Goal: Task Accomplishment & Management: Complete application form

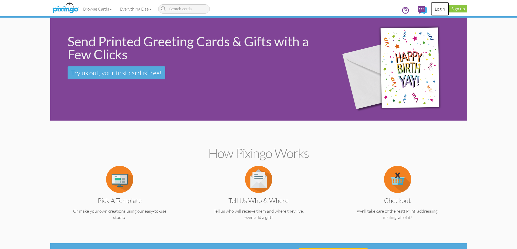
click at [437, 10] on link "Login" at bounding box center [439, 9] width 18 height 14
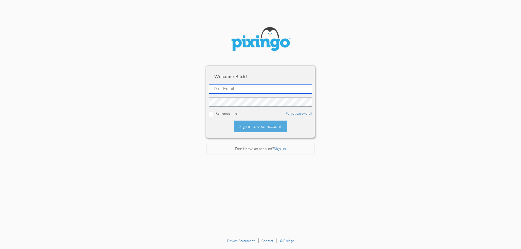
click at [263, 88] on input "text" at bounding box center [260, 88] width 103 height 9
type input "6090"
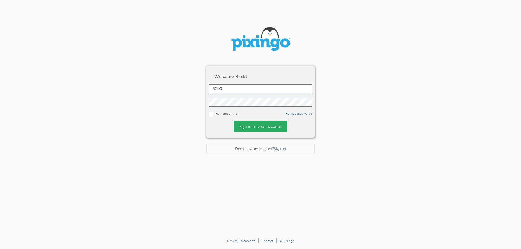
click at [276, 125] on div "Sign in to your account" at bounding box center [260, 127] width 53 height 12
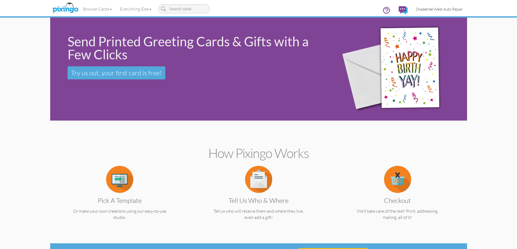
click at [450, 8] on span "Shadetree West Auto Repair" at bounding box center [439, 9] width 47 height 5
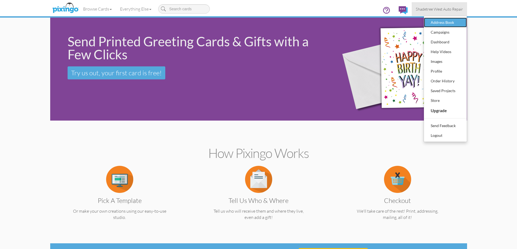
click at [450, 23] on div "Address Book" at bounding box center [445, 22] width 32 height 8
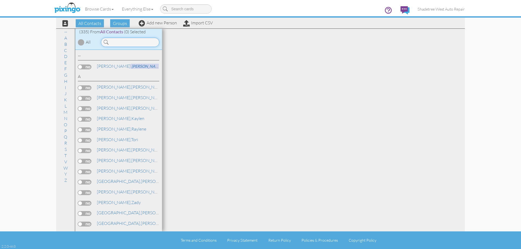
click at [141, 40] on input at bounding box center [130, 42] width 58 height 9
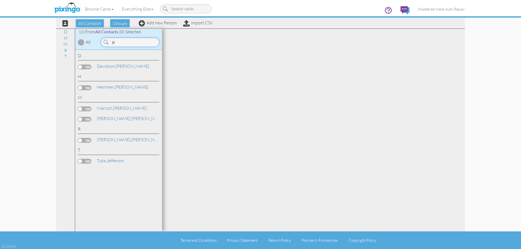
type input "j"
drag, startPoint x: 129, startPoint y: 42, endPoint x: 86, endPoint y: 42, distance: 42.9
click at [86, 42] on div "(2) From All Contacts (0) Selected All kers" at bounding box center [118, 39] width 87 height 21
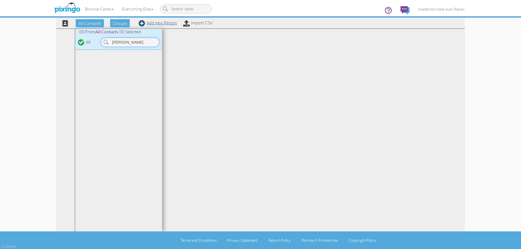
type input "austen"
click at [149, 22] on link "Add new Person" at bounding box center [158, 22] width 38 height 5
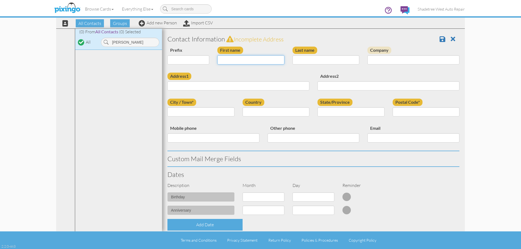
click at [234, 60] on input "First name" at bounding box center [250, 59] width 67 height 9
type input "[PERSON_NAME] And [PERSON_NAME]"
click at [315, 63] on input "Last name" at bounding box center [325, 59] width 67 height 9
type input "Valliere"
click at [288, 78] on div "Address1" at bounding box center [238, 84] width 150 height 22
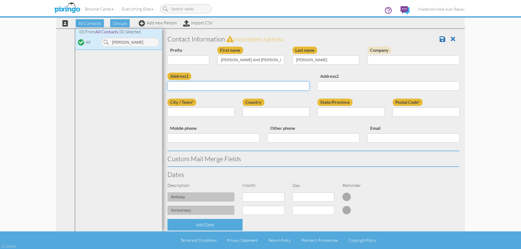
click at [287, 82] on input "Address1" at bounding box center [238, 85] width 142 height 9
type input "374 e 5450 s"
click at [333, 86] on input "Address2" at bounding box center [388, 85] width 142 height 9
type input "E2"
click at [218, 110] on input "City / Town*" at bounding box center [200, 111] width 67 height 9
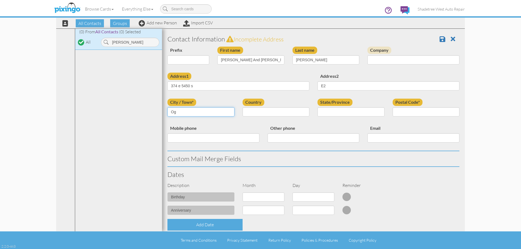
type input "Ogden"
click at [253, 115] on select "United States -------------- Afghanistan Albania Algeria American Samoa Andorra…" at bounding box center [276, 111] width 67 height 9
select select "object:2575"
click at [243, 107] on select "United States -------------- Afghanistan Albania Algeria American Samoa Andorra…" at bounding box center [276, 111] width 67 height 9
click at [327, 113] on select "AA (Military) AE (Military) Alabama Alaska American Samoa AP (Military) Arizona…" at bounding box center [350, 111] width 67 height 9
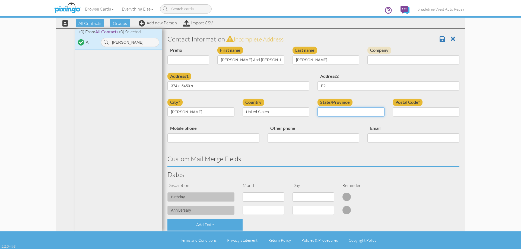
select select "object:2874"
click at [317, 107] on select "AA (Military) AE (Military) Alabama Alaska American Samoa AP (Military) Arizona…" at bounding box center [350, 111] width 67 height 9
click at [430, 113] on input "Postal Code*" at bounding box center [426, 111] width 67 height 9
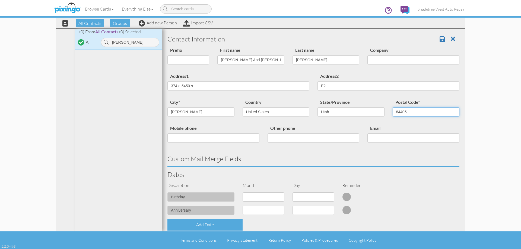
type input "84405"
click at [203, 141] on input "Mobile phone" at bounding box center [213, 137] width 92 height 9
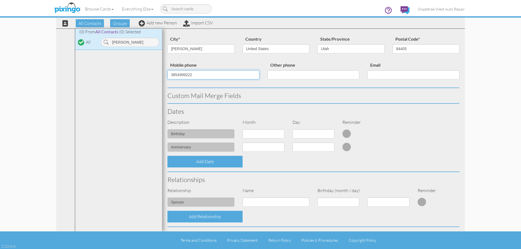
scroll to position [136, 0]
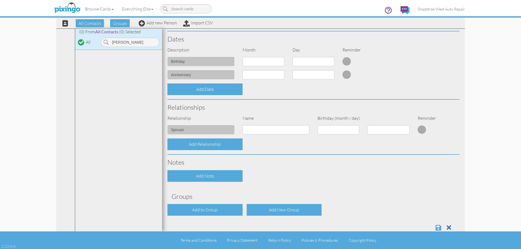
type input "3854999222"
click at [435, 230] on span at bounding box center [438, 228] width 6 height 7
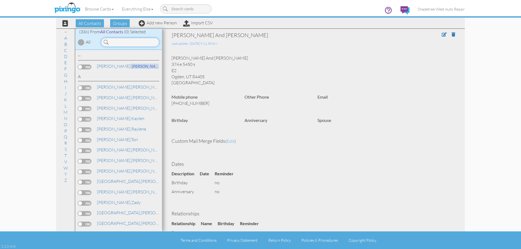
click at [129, 43] on input at bounding box center [130, 42] width 58 height 9
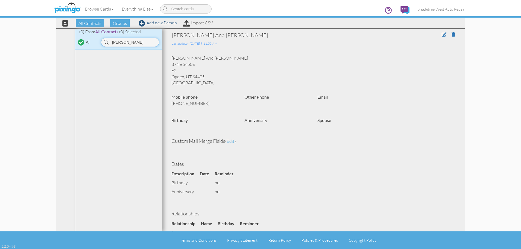
type input "jeff j"
click at [157, 24] on link "Add new Person" at bounding box center [158, 22] width 38 height 5
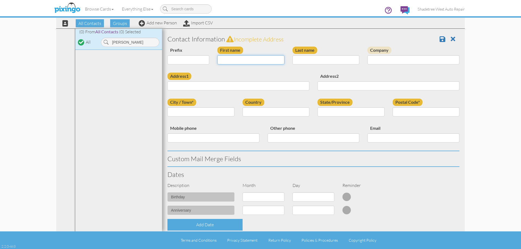
click at [230, 58] on input "First name" at bounding box center [250, 59] width 67 height 9
type input "[PERSON_NAME]"
click at [312, 56] on input "Last name" at bounding box center [325, 59] width 67 height 9
type input "Jazwieche"
click at [290, 89] on input "Address1" at bounding box center [238, 85] width 142 height 9
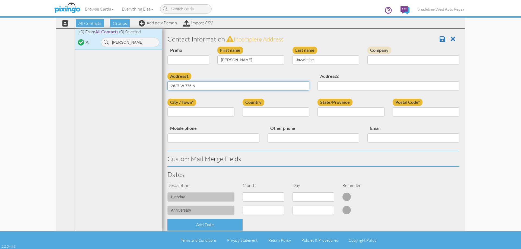
type input "2627 W 775 N"
click at [174, 110] on input "City / Town*" at bounding box center [200, 111] width 67 height 9
type input "Layton"
click at [256, 110] on select "United States -------------- Afghanistan Albania Algeria American Samoa Andorra…" at bounding box center [276, 111] width 67 height 9
select select "object:1297"
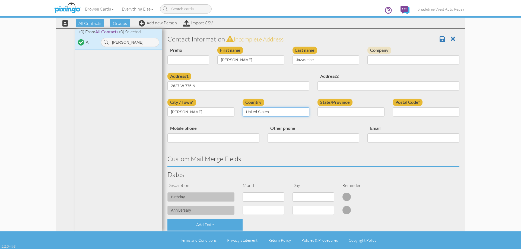
click at [243, 107] on select "United States -------------- Afghanistan Albania Algeria American Samoa Andorra…" at bounding box center [276, 111] width 67 height 9
click at [332, 113] on select "AA (Military) AE (Military) Alabama Alaska American Samoa AP (Military) Arizona…" at bounding box center [350, 111] width 67 height 9
select select "object:1596"
click at [317, 107] on select "AA (Military) AE (Military) Alabama Alaska American Samoa AP (Military) Arizona…" at bounding box center [350, 111] width 67 height 9
click at [411, 111] on input "Postal Code*" at bounding box center [426, 111] width 67 height 9
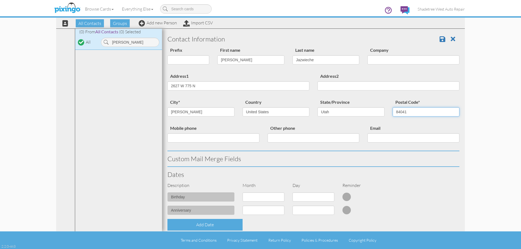
type input "84041"
click at [183, 140] on input "Mobile phone" at bounding box center [213, 137] width 92 height 9
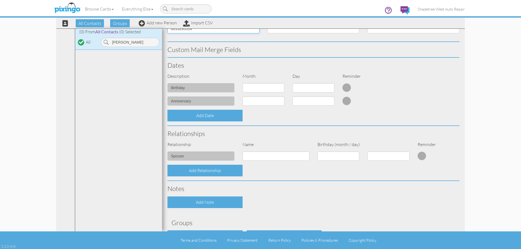
scroll to position [148, 0]
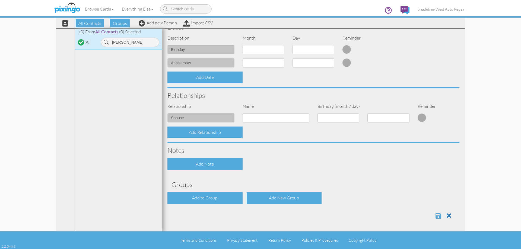
type input "8013295514"
click at [435, 215] on span at bounding box center [438, 216] width 6 height 7
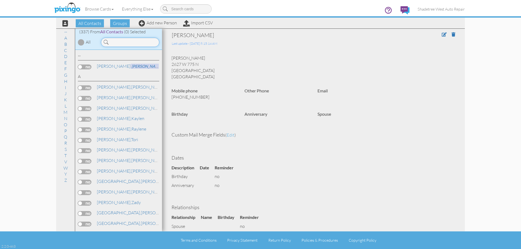
click at [128, 43] on input at bounding box center [130, 42] width 58 height 9
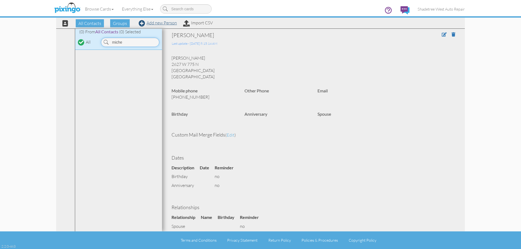
type input "miche"
click at [151, 21] on link "Add new Person" at bounding box center [158, 22] width 38 height 5
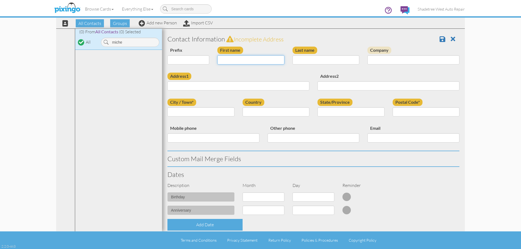
click at [219, 59] on input "First name" at bounding box center [250, 59] width 67 height 9
type input "[PERSON_NAME]"
click at [302, 59] on input "Last name" at bounding box center [325, 59] width 67 height 9
type input "Palmer"
click at [239, 83] on input "Address1" at bounding box center [238, 85] width 142 height 9
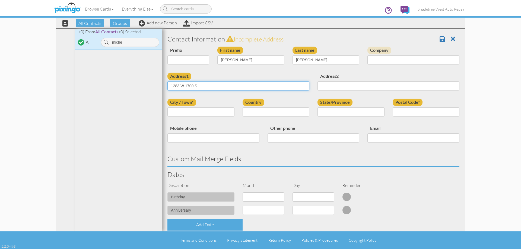
type input "1283 W 1700 S"
click at [362, 89] on input "Address2" at bounding box center [388, 85] width 142 height 9
type input "K207"
click at [217, 115] on input "City / Town*" at bounding box center [200, 111] width 67 height 9
type input "syracuse"
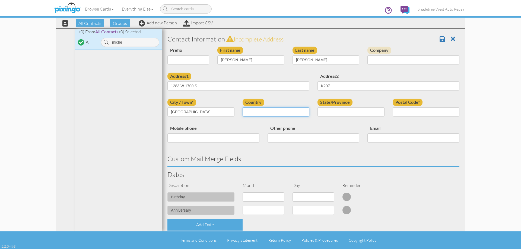
drag, startPoint x: 275, startPoint y: 111, endPoint x: 273, endPoint y: 116, distance: 5.4
click at [275, 111] on select "United States -------------- Afghanistan Albania Algeria American Samoa Andorra…" at bounding box center [276, 111] width 67 height 9
select select "object:1301"
click at [243, 107] on select "United States -------------- Afghanistan Albania Algeria American Samoa Andorra…" at bounding box center [276, 111] width 67 height 9
drag, startPoint x: 335, startPoint y: 111, endPoint x: 336, endPoint y: 115, distance: 3.8
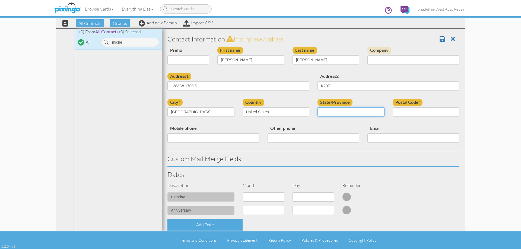
click at [335, 111] on select "AA (Military) AE (Military) Alabama Alaska American Samoa AP (Military) Arizona…" at bounding box center [350, 111] width 67 height 9
select select "object:1600"
click at [317, 107] on select "AA (Military) AE (Military) Alabama Alaska American Samoa AP (Military) Arizona…" at bounding box center [350, 111] width 67 height 9
click at [412, 110] on input "Postal Code*" at bounding box center [426, 111] width 67 height 9
type input "84075"
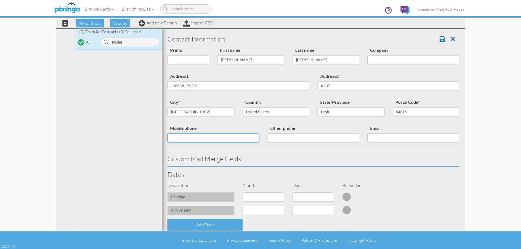
click at [248, 136] on input "Mobile phone" at bounding box center [213, 137] width 92 height 9
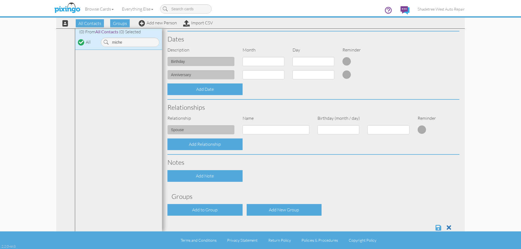
scroll to position [148, 0]
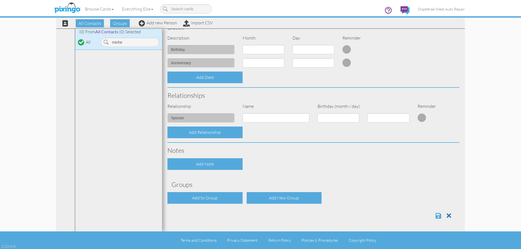
type input "3855890545"
click at [435, 215] on span at bounding box center [438, 216] width 6 height 7
